Goal: Transaction & Acquisition: Purchase product/service

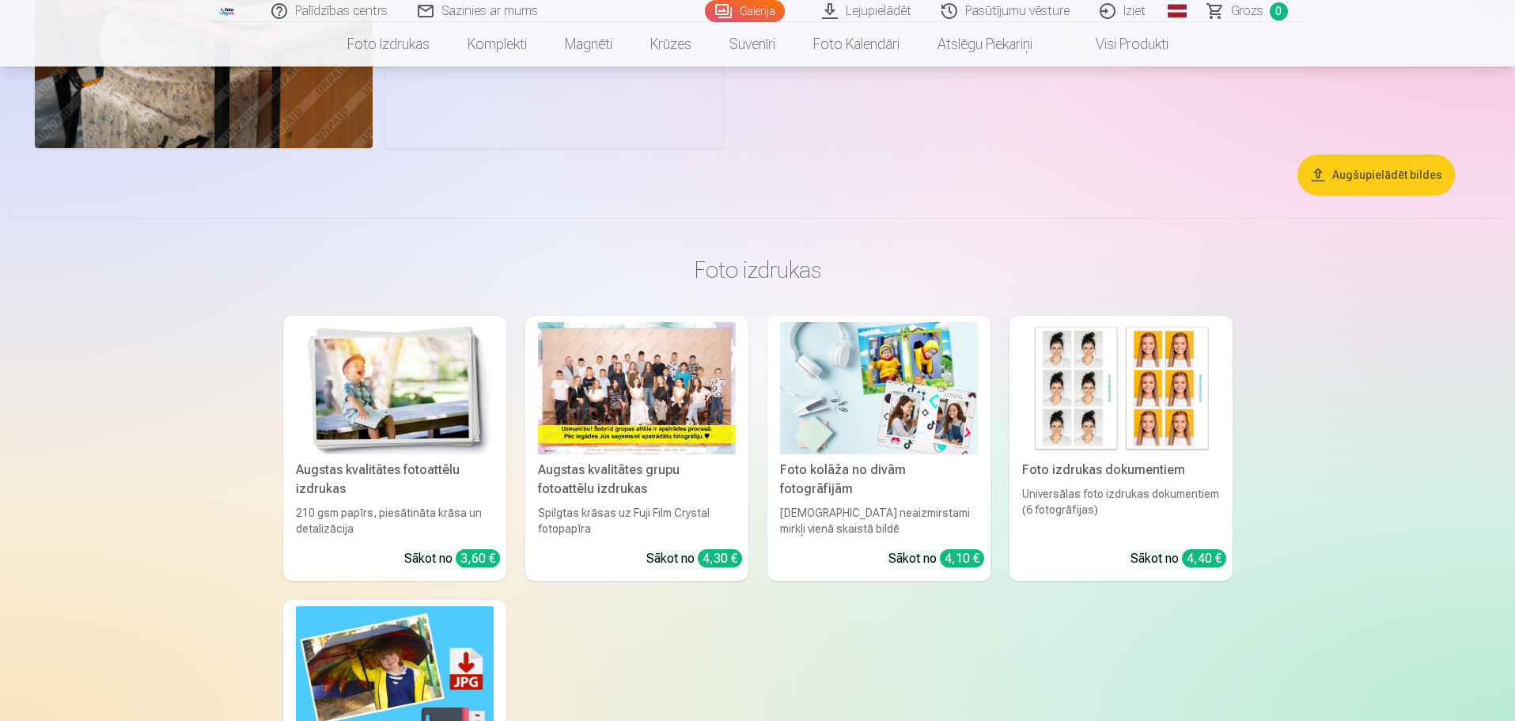
scroll to position [9653, 0]
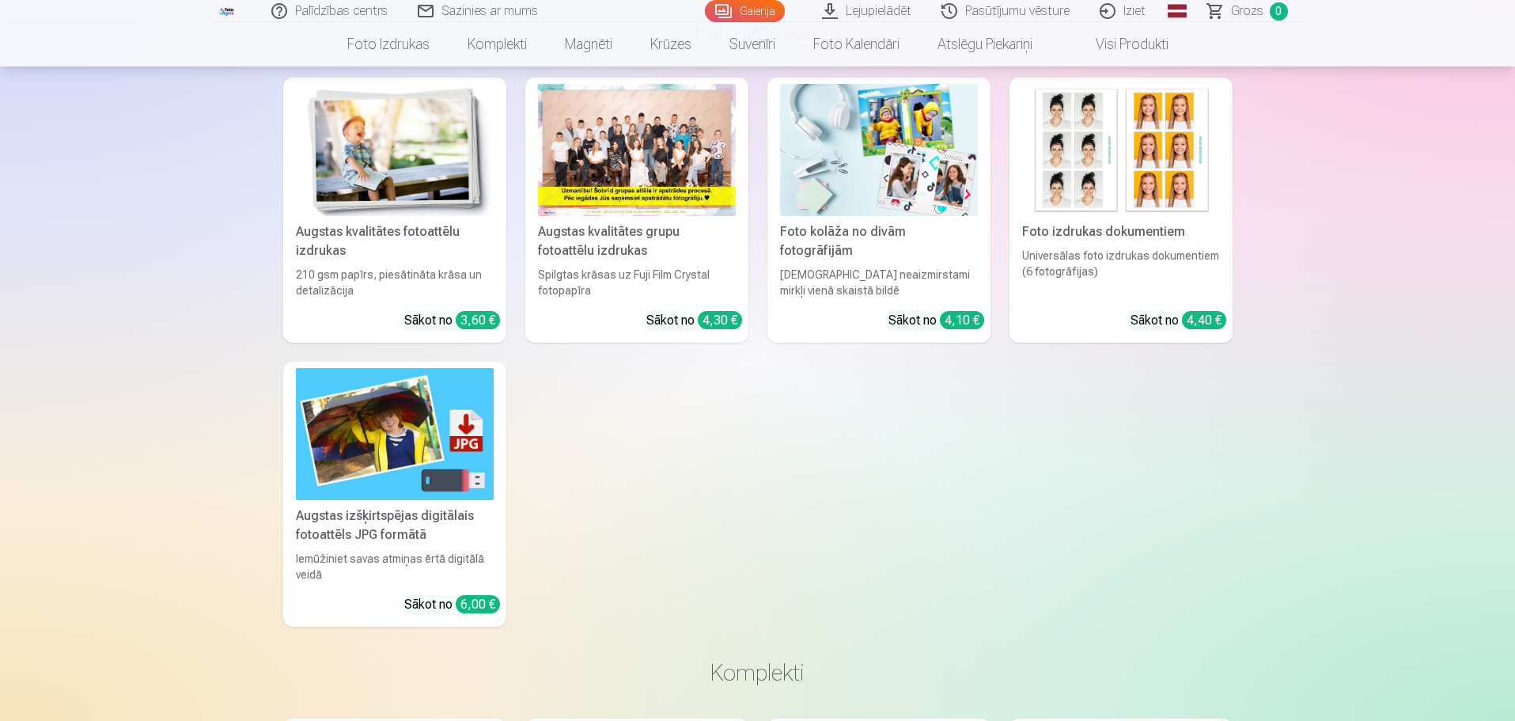
click at [661, 162] on div at bounding box center [637, 150] width 198 height 132
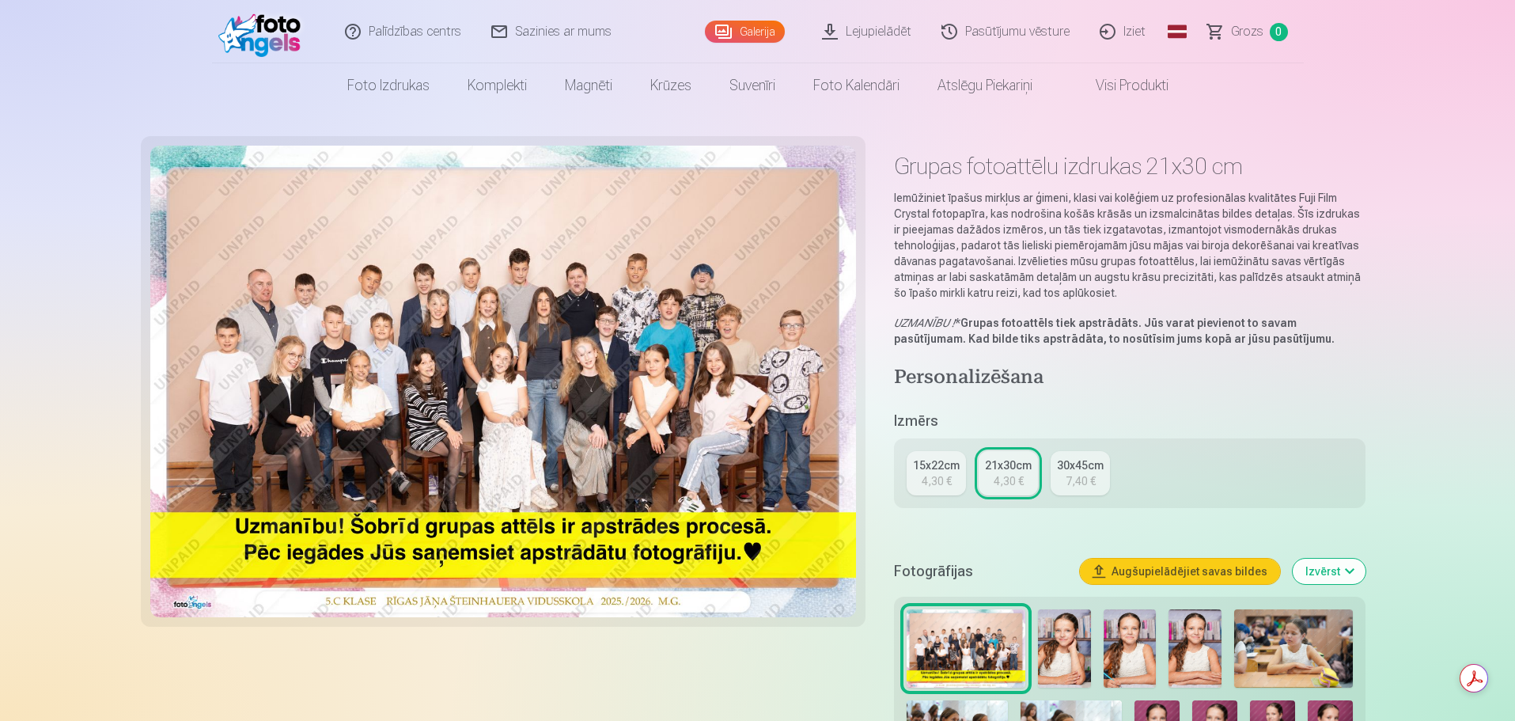
click at [934, 461] on div "15x22cm" at bounding box center [936, 465] width 47 height 16
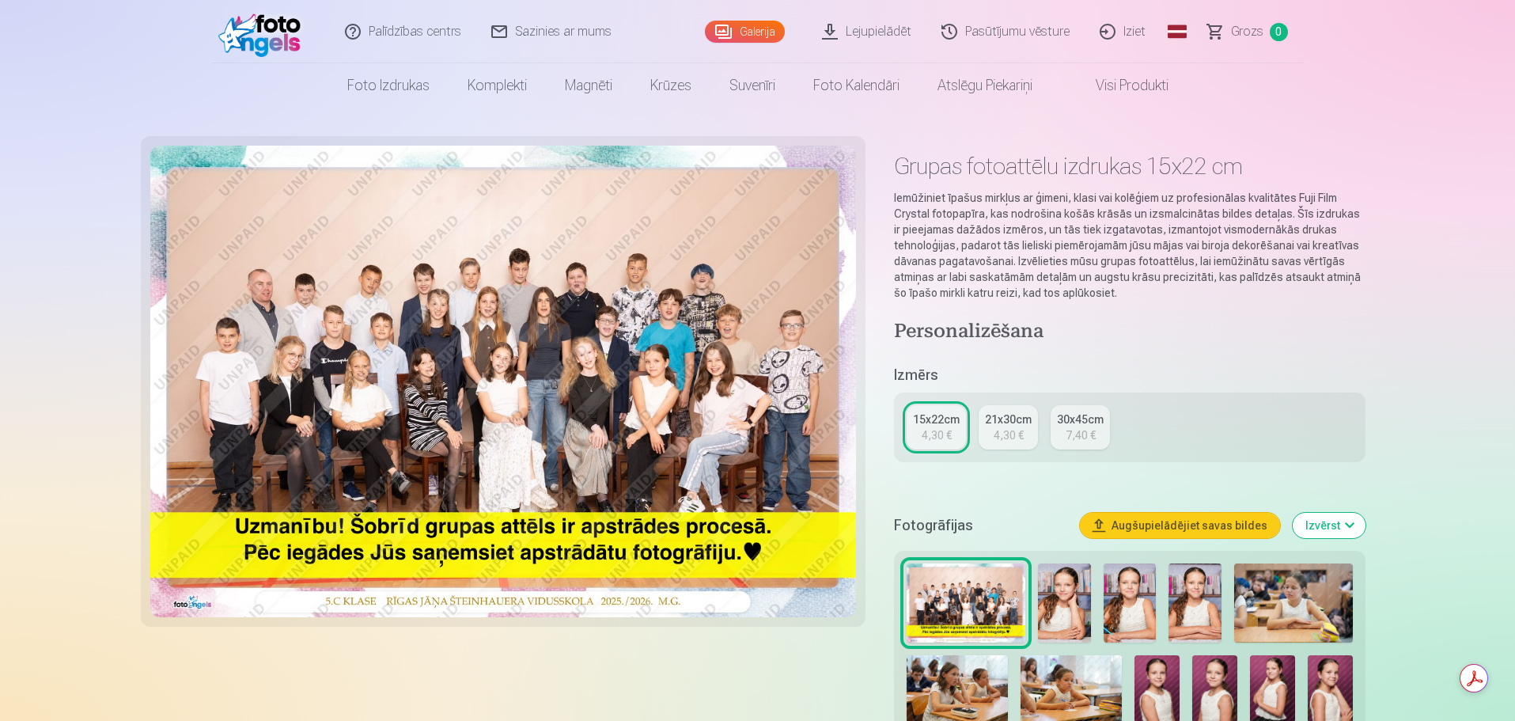
click at [1018, 423] on div "21x30cm" at bounding box center [1008, 419] width 47 height 16
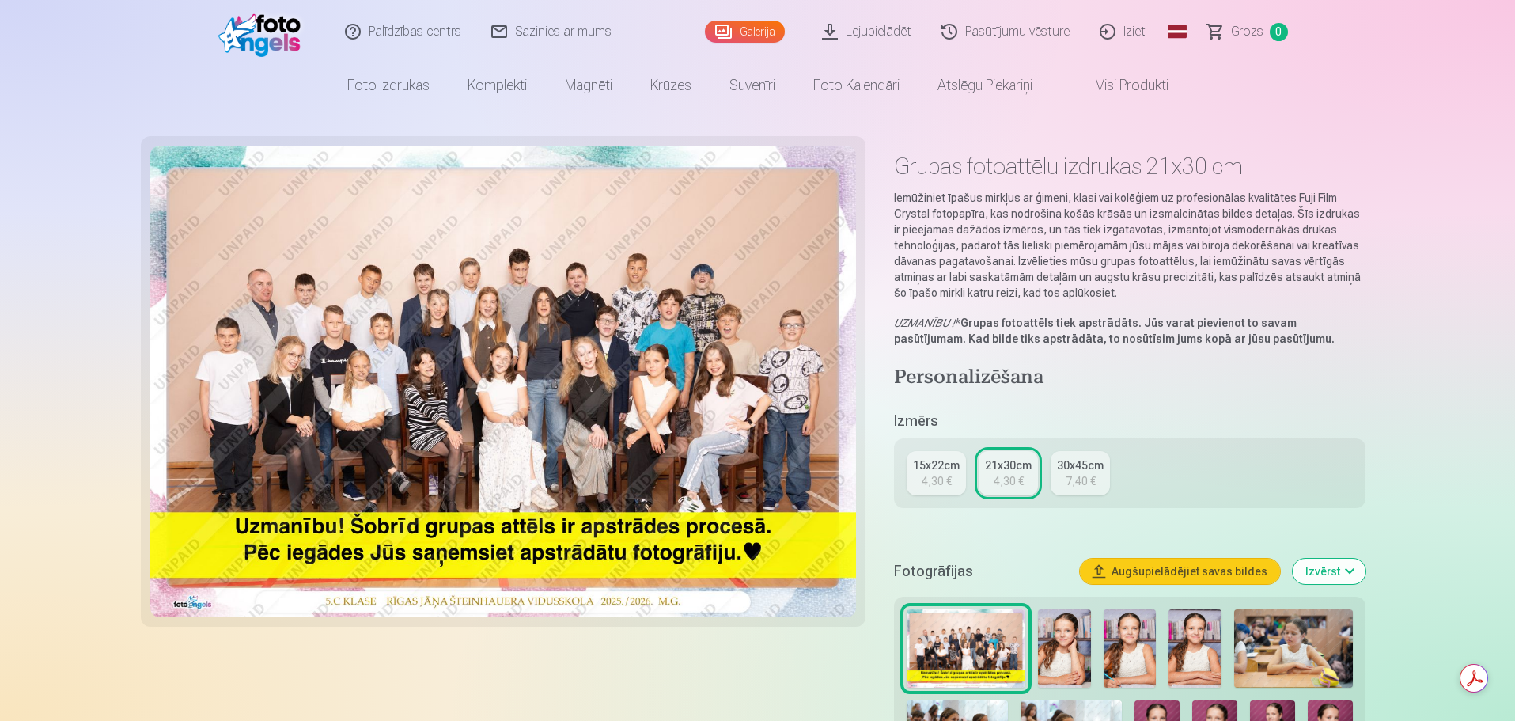
click at [930, 479] on div "4,30 €" at bounding box center [937, 481] width 30 height 16
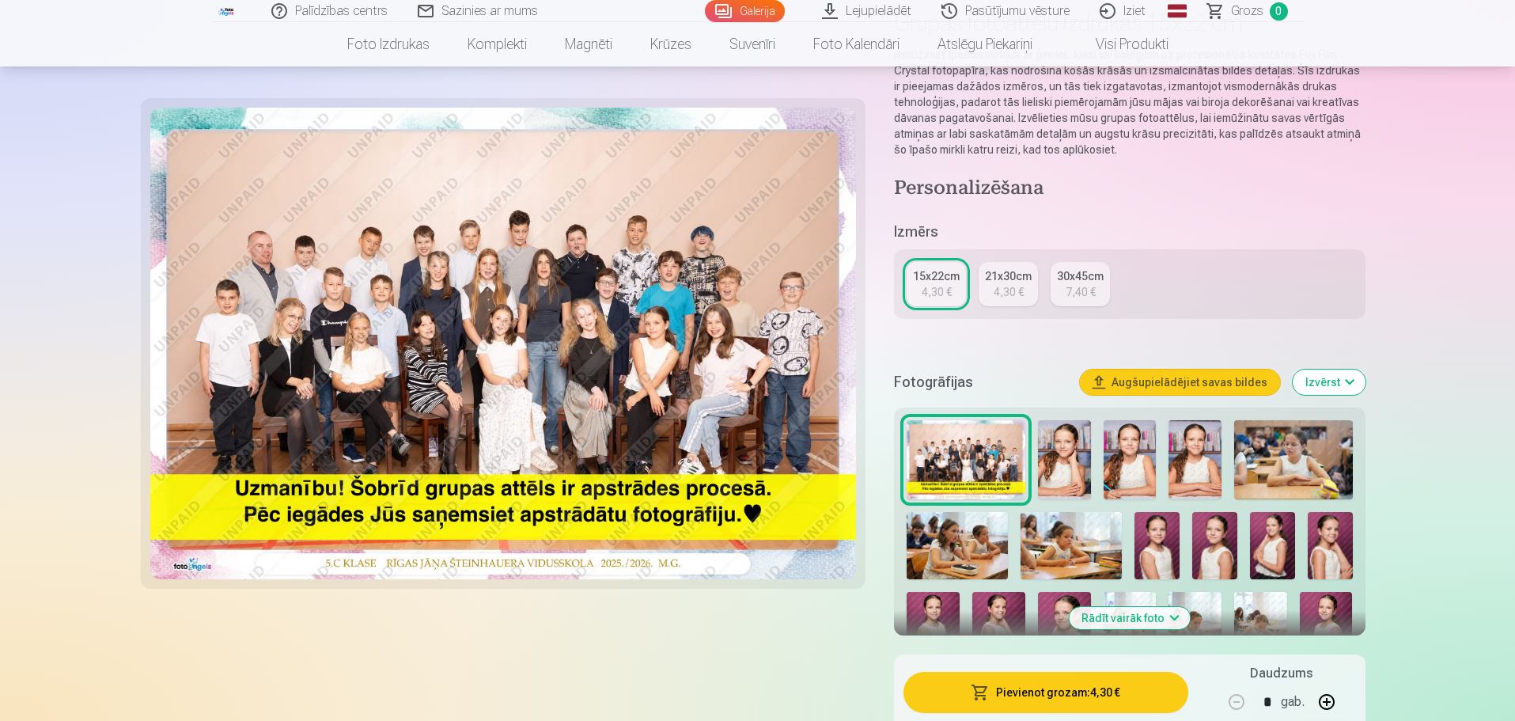
scroll to position [237, 0]
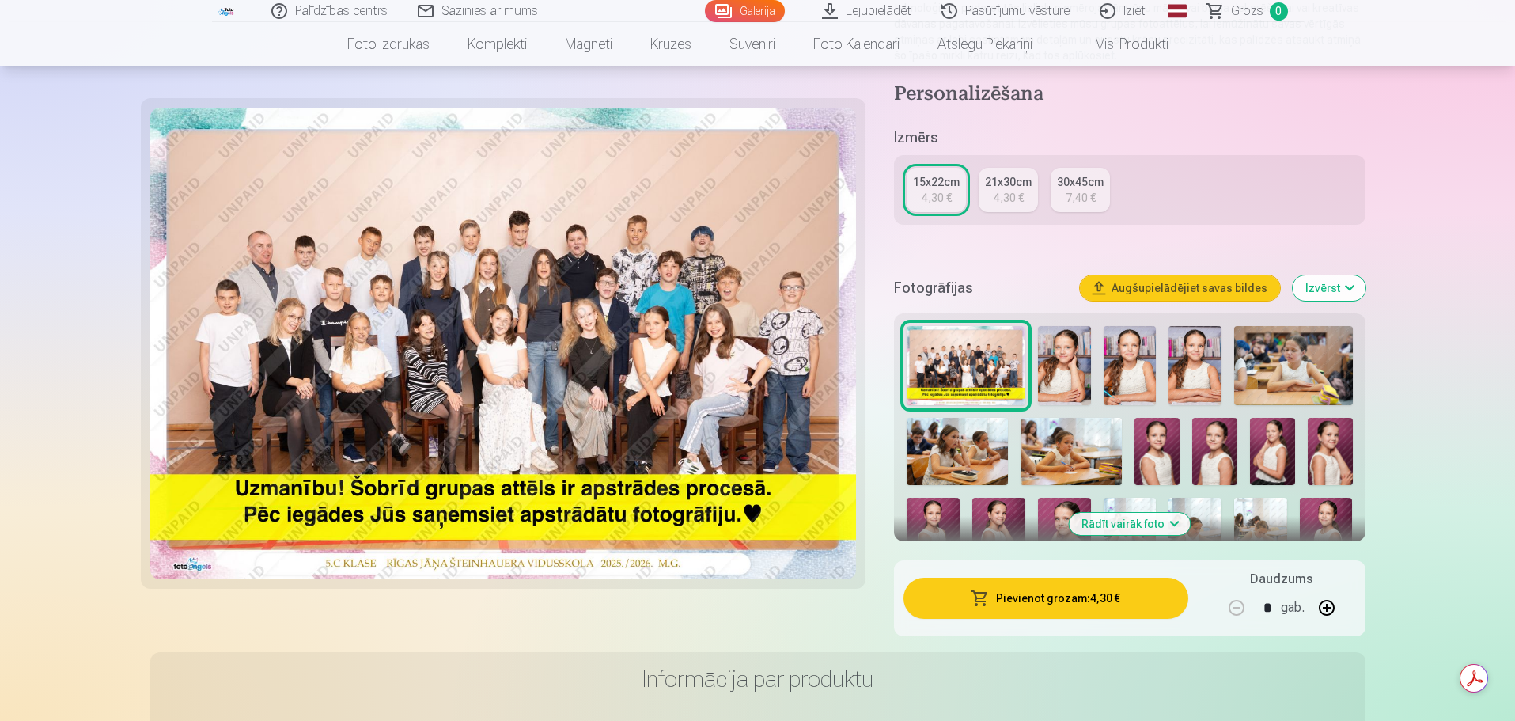
click at [990, 598] on span "button" at bounding box center [980, 598] width 19 height 16
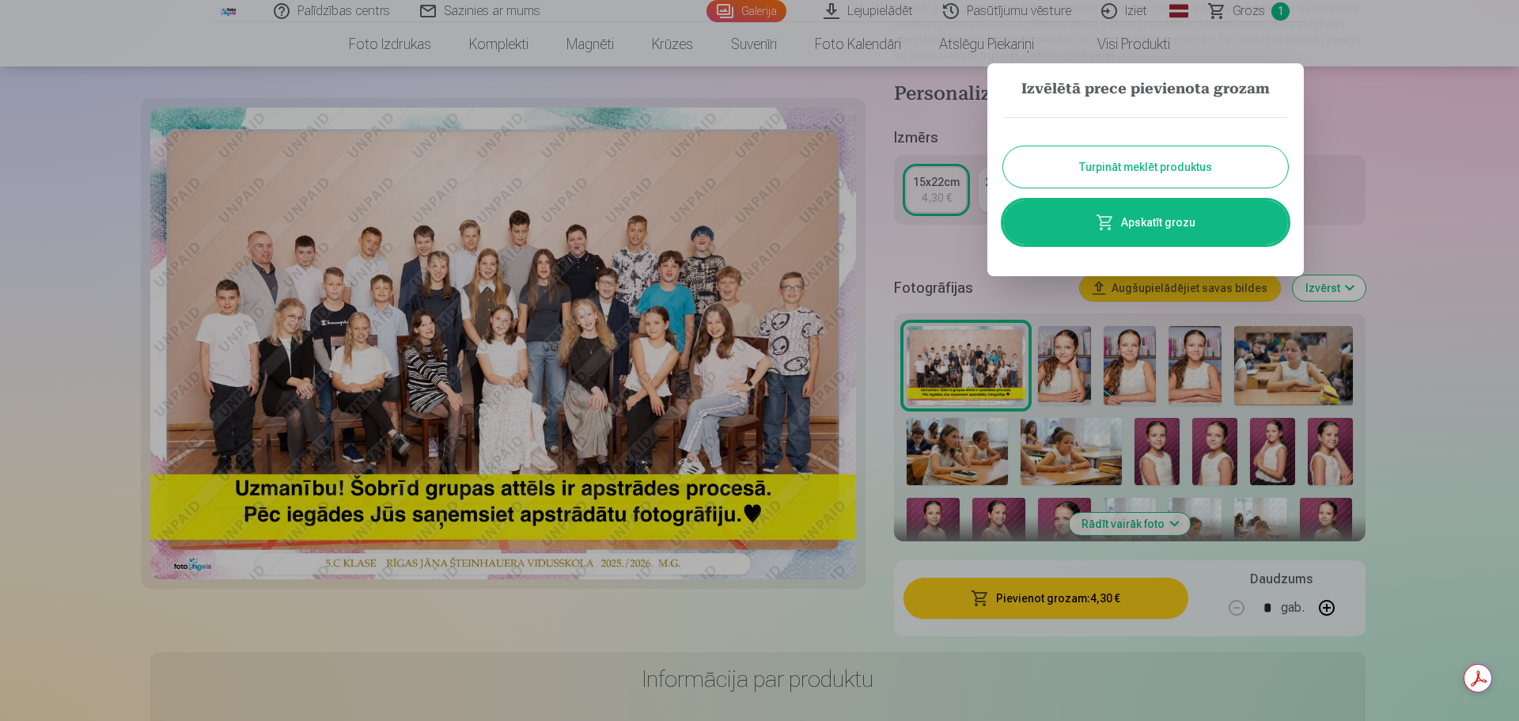
click at [1100, 176] on button "Turpināt meklēt produktus" at bounding box center [1145, 166] width 285 height 41
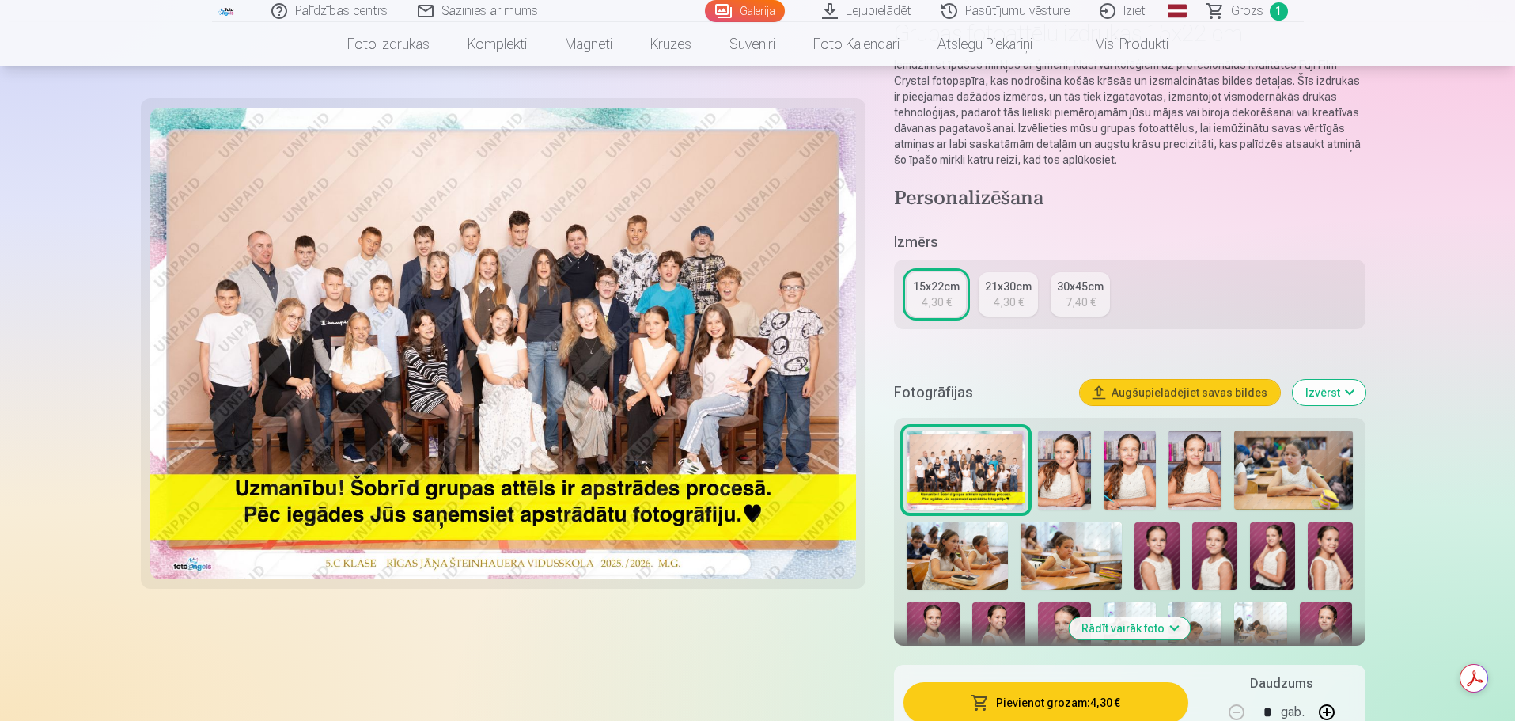
scroll to position [0, 0]
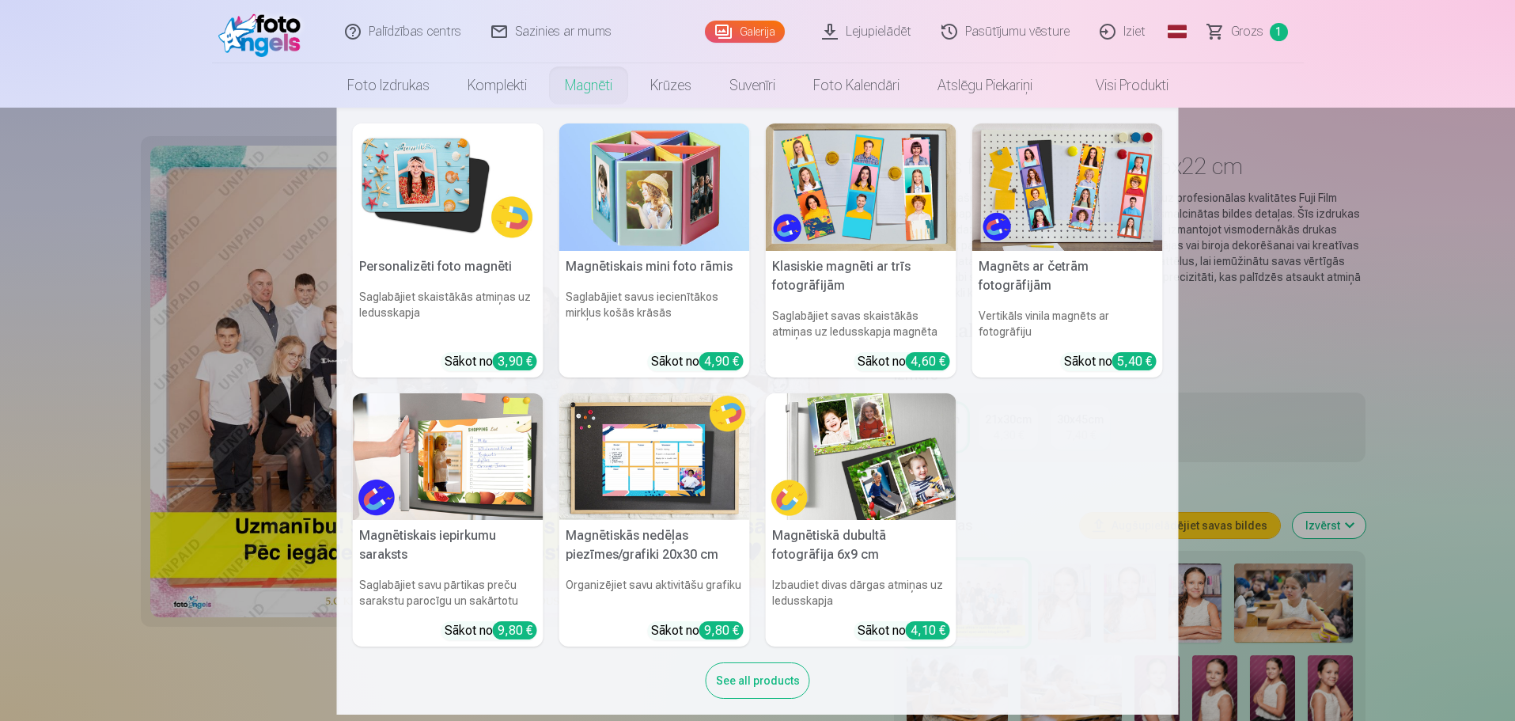
click at [589, 89] on link "Magnēti" at bounding box center [588, 85] width 85 height 44
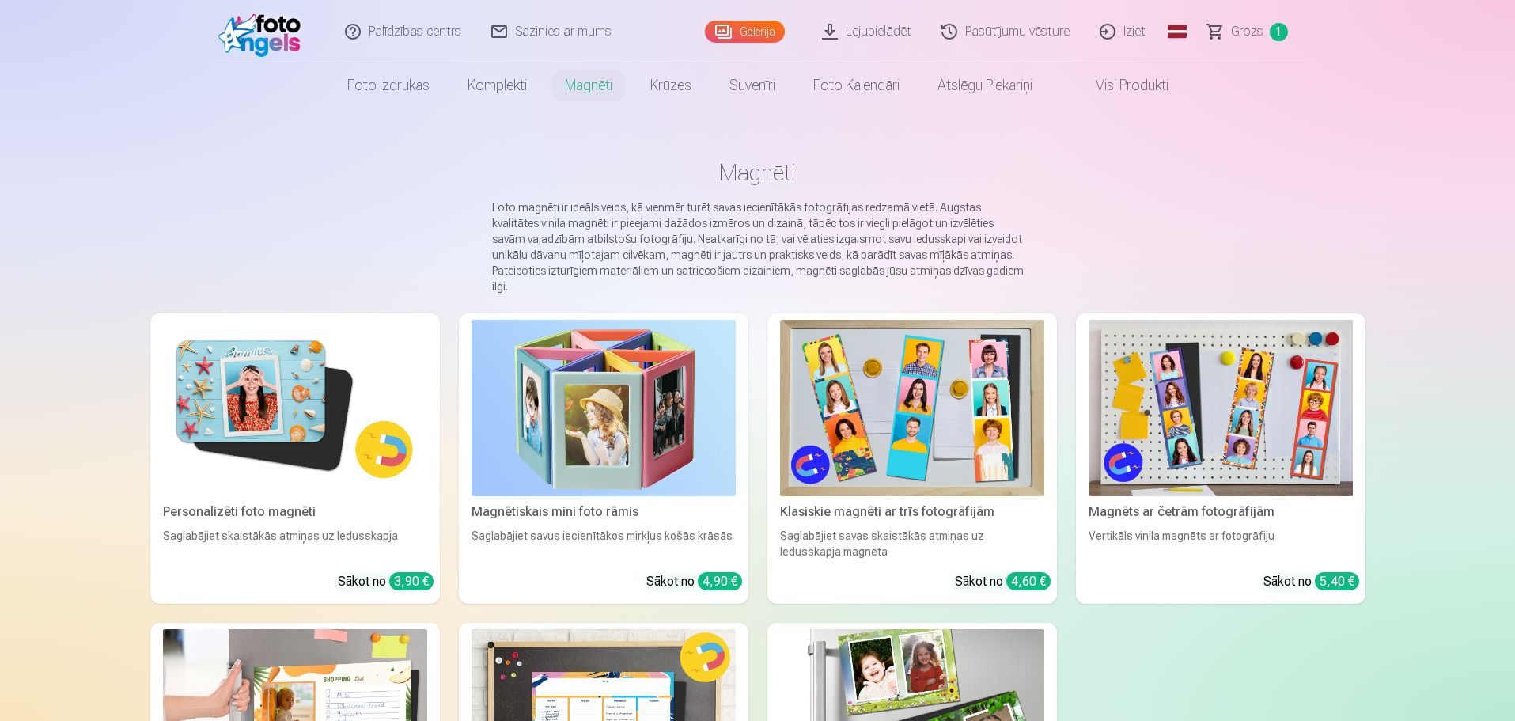
click at [271, 359] on img at bounding box center [295, 408] width 264 height 176
